Goal: Information Seeking & Learning: Learn about a topic

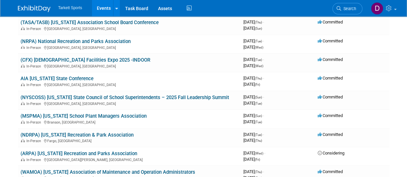
scroll to position [127, 0]
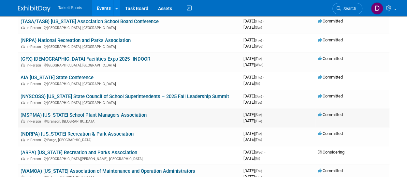
click at [81, 113] on link "(MSPMA) [US_STATE] School Plant Managers Association" at bounding box center [84, 115] width 126 height 6
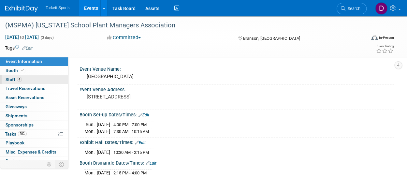
click at [13, 79] on span "Staff 4" at bounding box center [14, 79] width 16 height 5
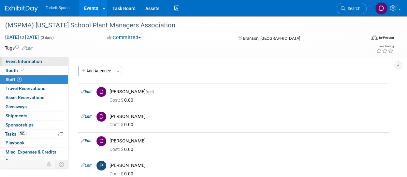
click at [23, 60] on span "Event Information" at bounding box center [24, 61] width 37 height 5
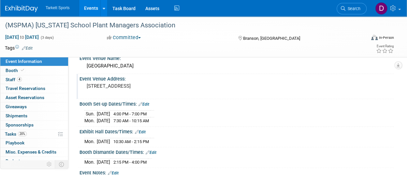
scroll to position [8, 0]
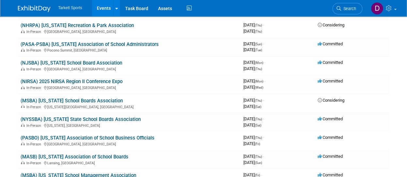
scroll to position [519, 0]
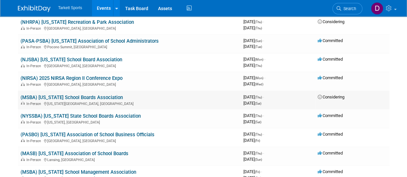
click at [77, 96] on link "(MSBA) [US_STATE] School Boards Association" at bounding box center [72, 97] width 102 height 6
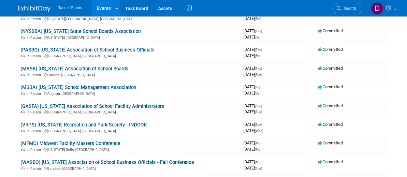
scroll to position [611, 0]
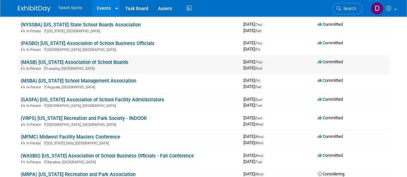
click at [65, 62] on link "(MASB) [US_STATE] Association of School Boards" at bounding box center [75, 62] width 108 height 6
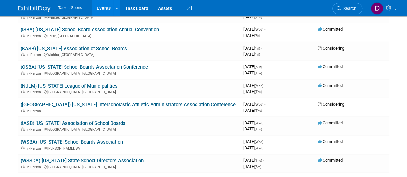
scroll to position [966, 0]
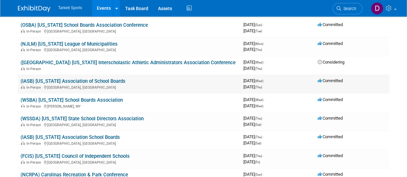
click at [87, 79] on link "(IASB) [US_STATE] Association of School Boards" at bounding box center [73, 81] width 105 height 6
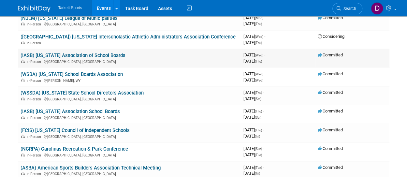
scroll to position [993, 0]
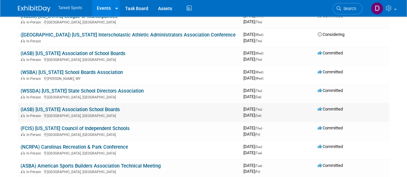
click at [87, 108] on link "(IASB) Illinois Association School Boards" at bounding box center [70, 110] width 99 height 6
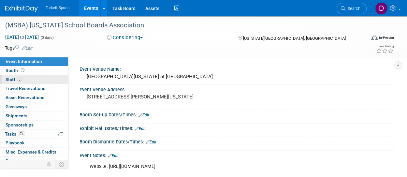
click at [18, 79] on span "5" at bounding box center [19, 79] width 5 height 5
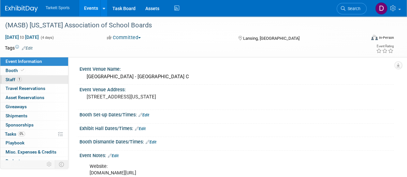
click at [13, 80] on span "Staff 1" at bounding box center [14, 79] width 16 height 5
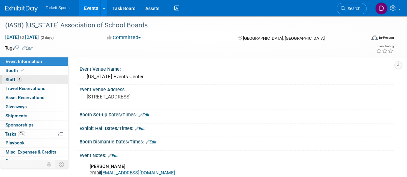
click at [13, 79] on span "Staff 4" at bounding box center [14, 79] width 16 height 5
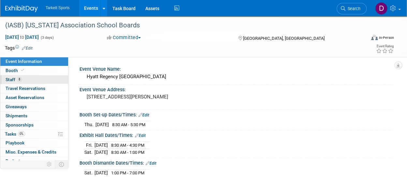
click at [19, 77] on span "8" at bounding box center [19, 79] width 5 height 5
